Goal: Task Accomplishment & Management: Manage account settings

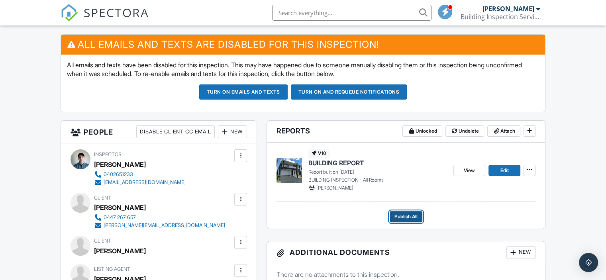
click at [417, 219] on span "Publish All" at bounding box center [405, 217] width 23 height 8
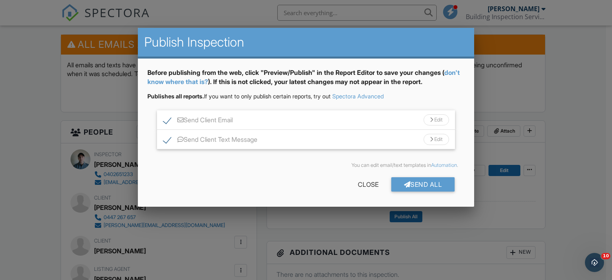
click at [166, 139] on label "Send Client Text Message" at bounding box center [210, 141] width 94 height 10
checkbox input "false"
click at [411, 184] on div "Send All" at bounding box center [423, 184] width 64 height 14
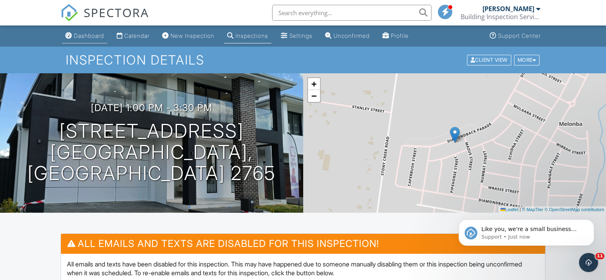
click at [90, 31] on link "Dashboard" at bounding box center [84, 36] width 45 height 15
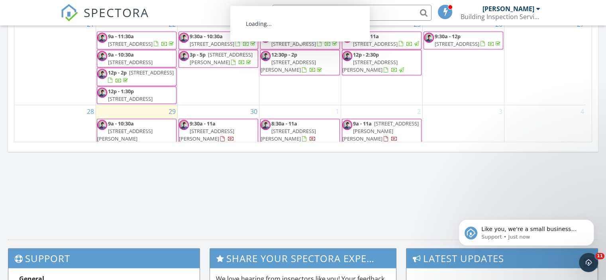
scroll to position [68, 0]
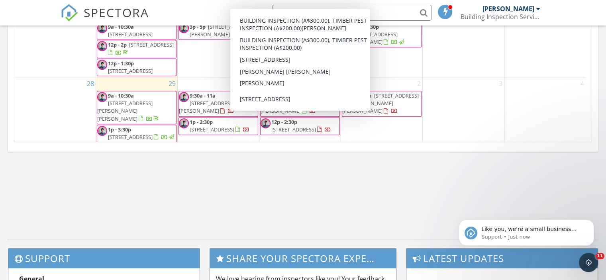
click at [303, 126] on span "6 Micawber St, Ambarvale 2560" at bounding box center [293, 129] width 45 height 7
